Goal: Transaction & Acquisition: Purchase product/service

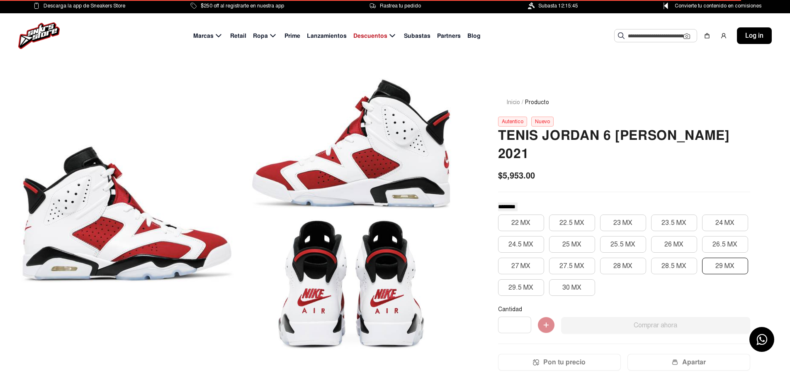
click at [720, 257] on button "29 MX" at bounding box center [725, 265] width 46 height 17
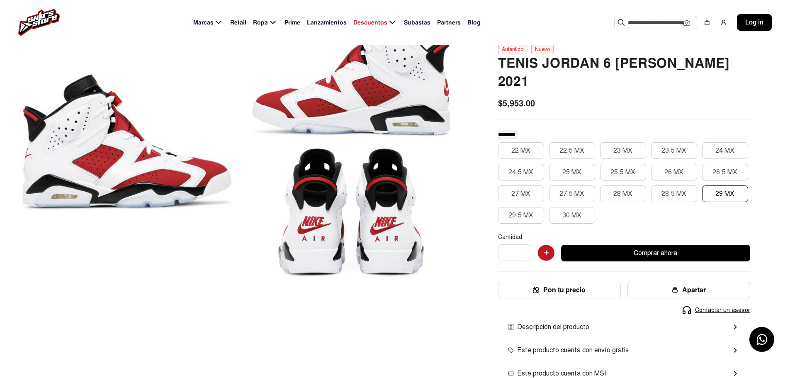
scroll to position [83, 0]
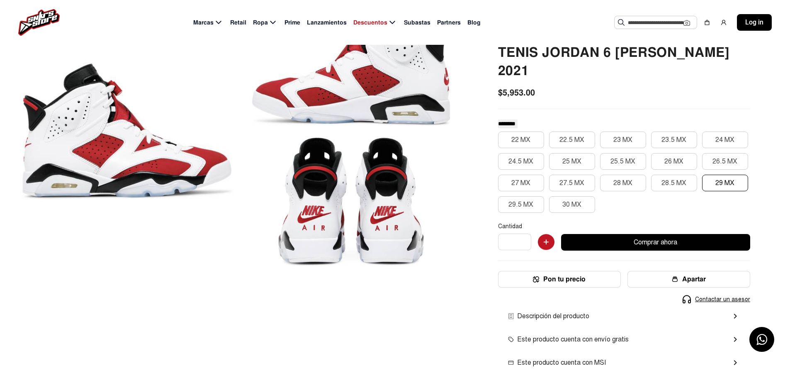
click at [240, 24] on span "Retail" at bounding box center [238, 22] width 16 height 9
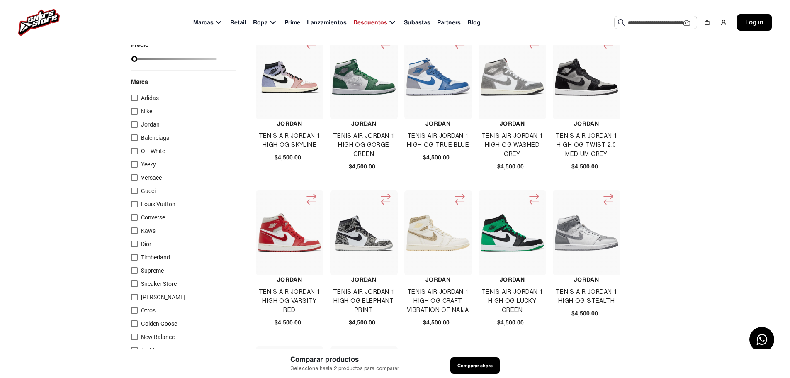
scroll to position [41, 0]
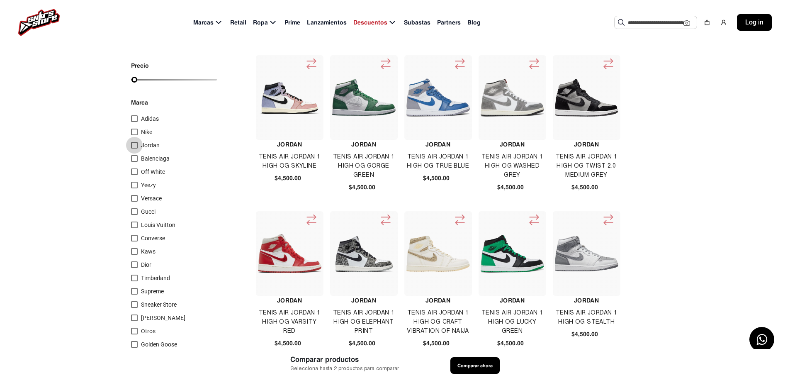
click at [136, 146] on div at bounding box center [134, 145] width 7 height 7
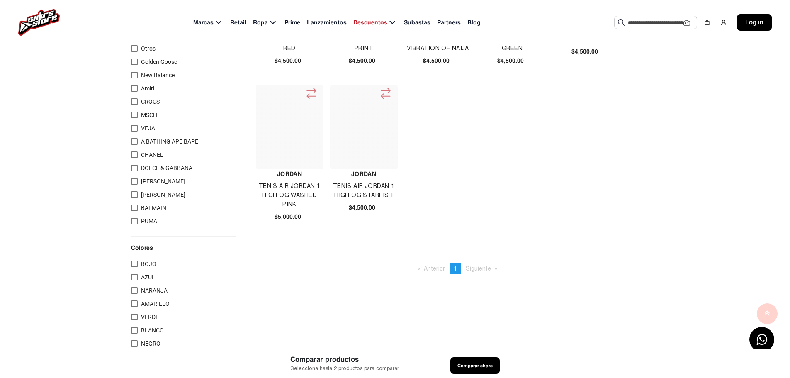
scroll to position [373, 0]
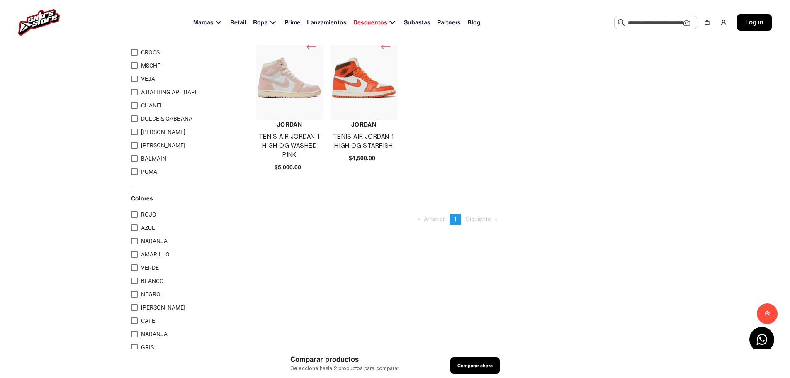
click at [477, 219] on span "Siguiente page" at bounding box center [478, 219] width 25 height 7
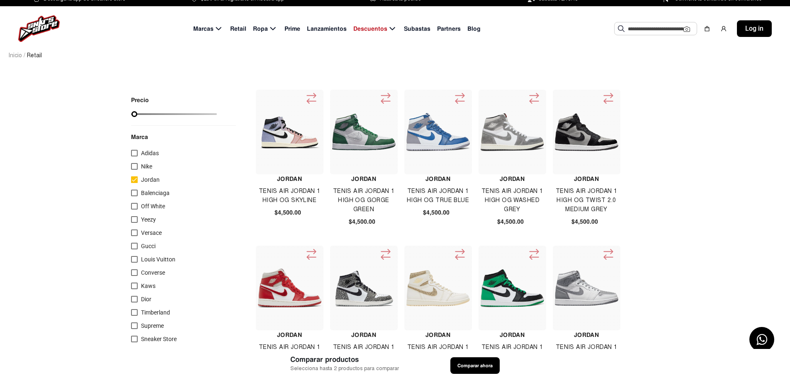
scroll to position [0, 0]
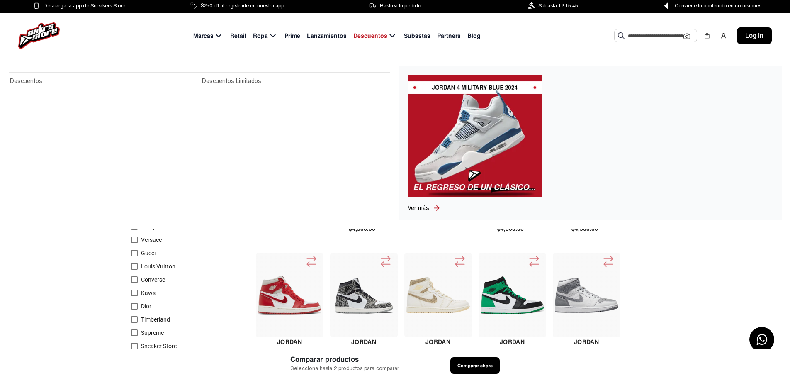
click at [374, 33] on span "Descuentos" at bounding box center [370, 36] width 34 height 9
click at [389, 36] on icon at bounding box center [392, 36] width 10 height 10
click at [392, 36] on icon at bounding box center [391, 35] width 5 height 3
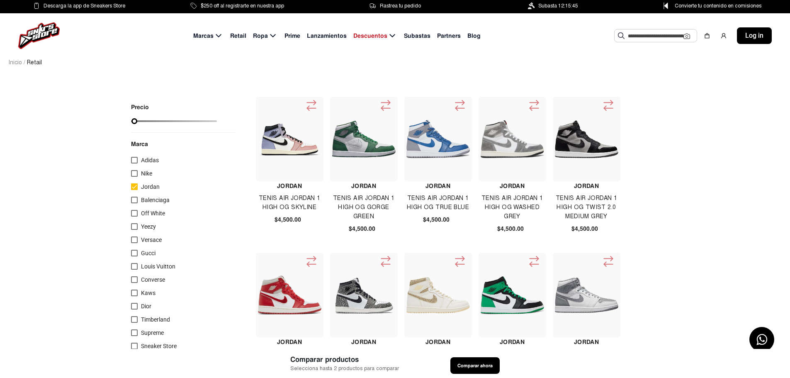
click at [418, 36] on span "Subastas" at bounding box center [417, 36] width 27 height 9
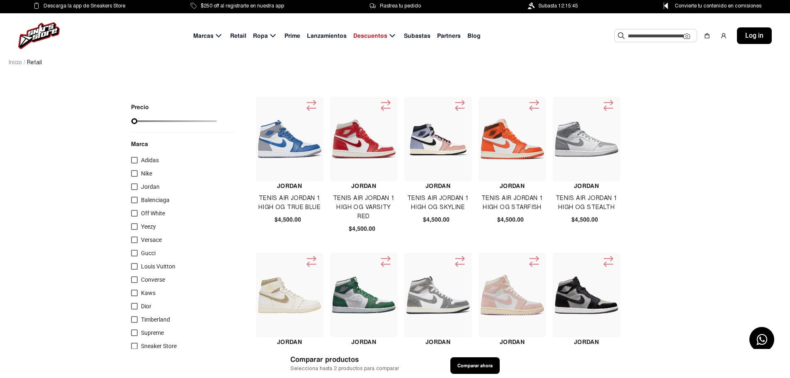
click at [296, 36] on span "Prime" at bounding box center [292, 36] width 16 height 9
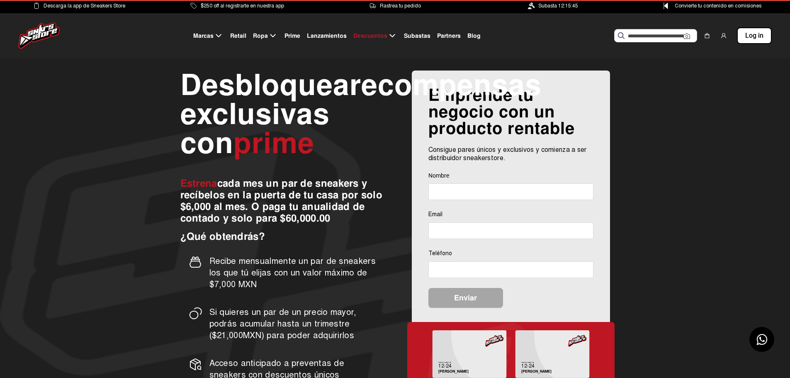
click at [335, 35] on span "Lanzamientos" at bounding box center [327, 36] width 40 height 9
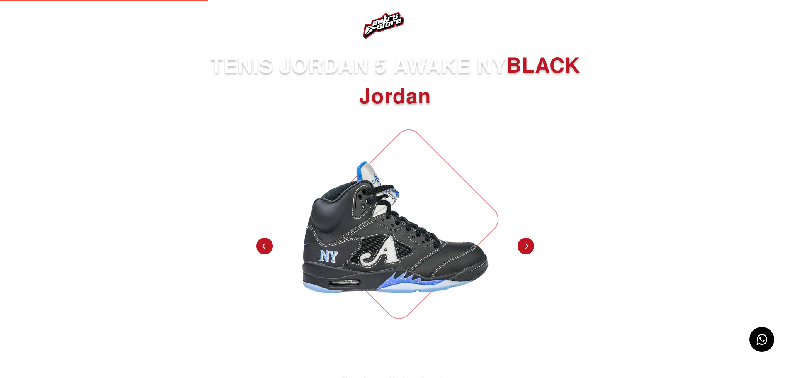
select select
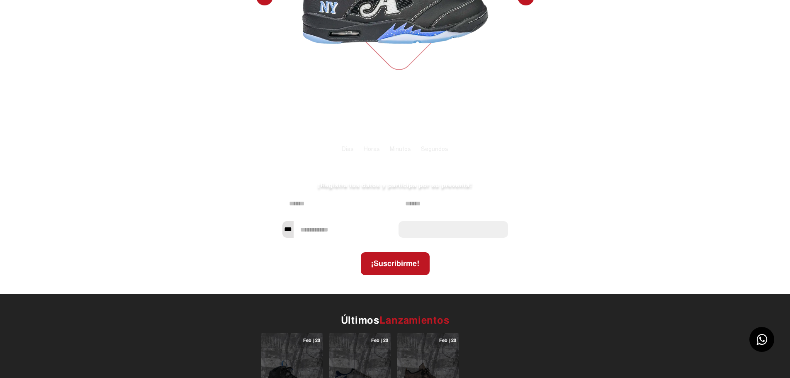
scroll to position [124, 0]
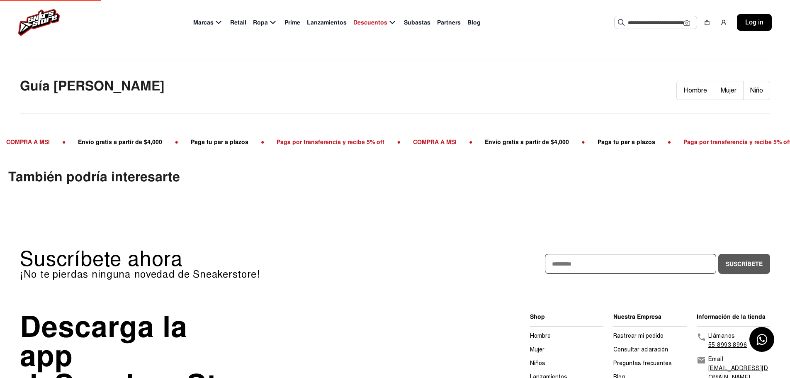
scroll to position [511, 0]
